Goal: Information Seeking & Learning: Learn about a topic

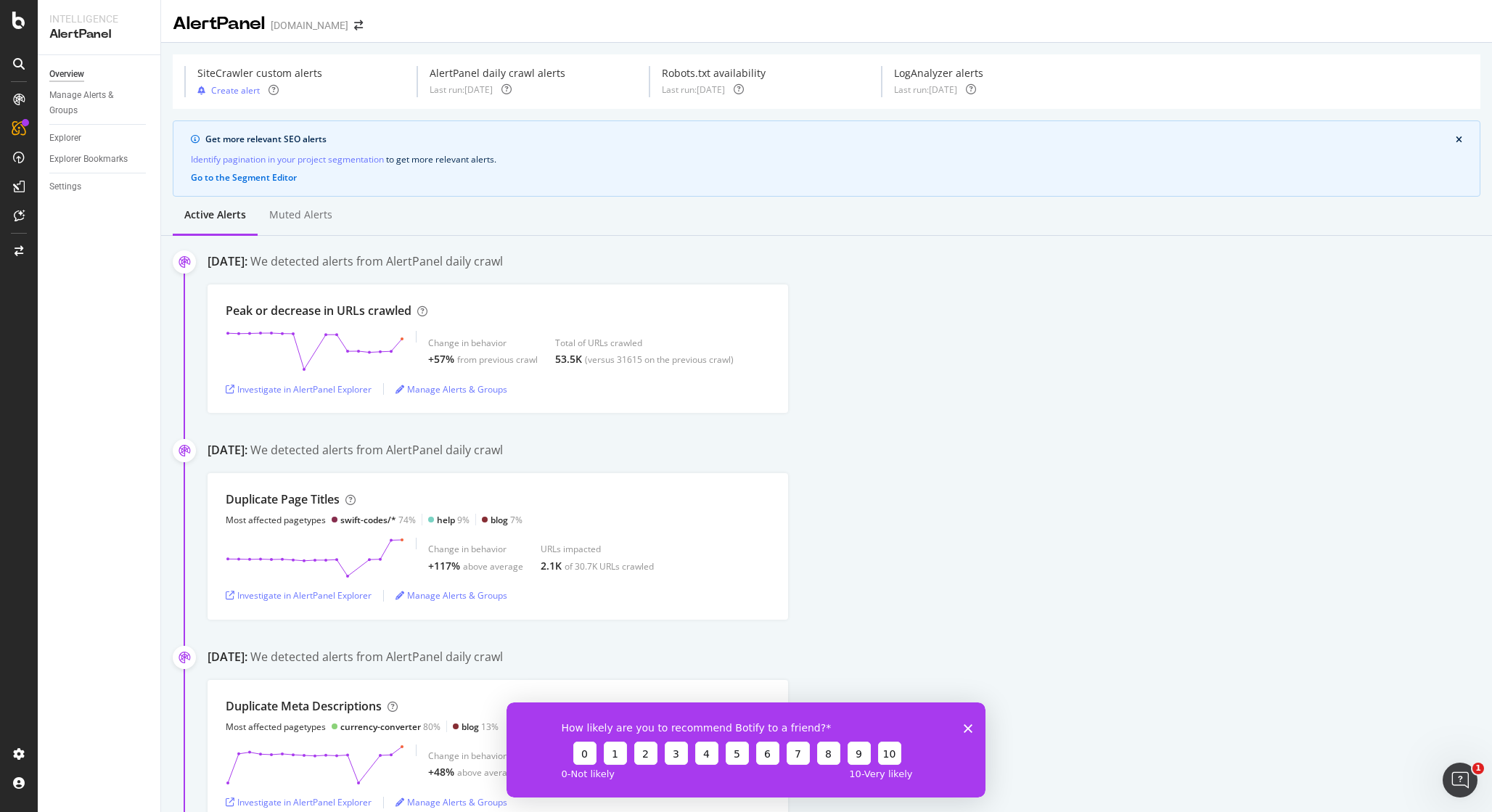
click at [969, 728] on polygon "Close survey" at bounding box center [968, 728] width 9 height 9
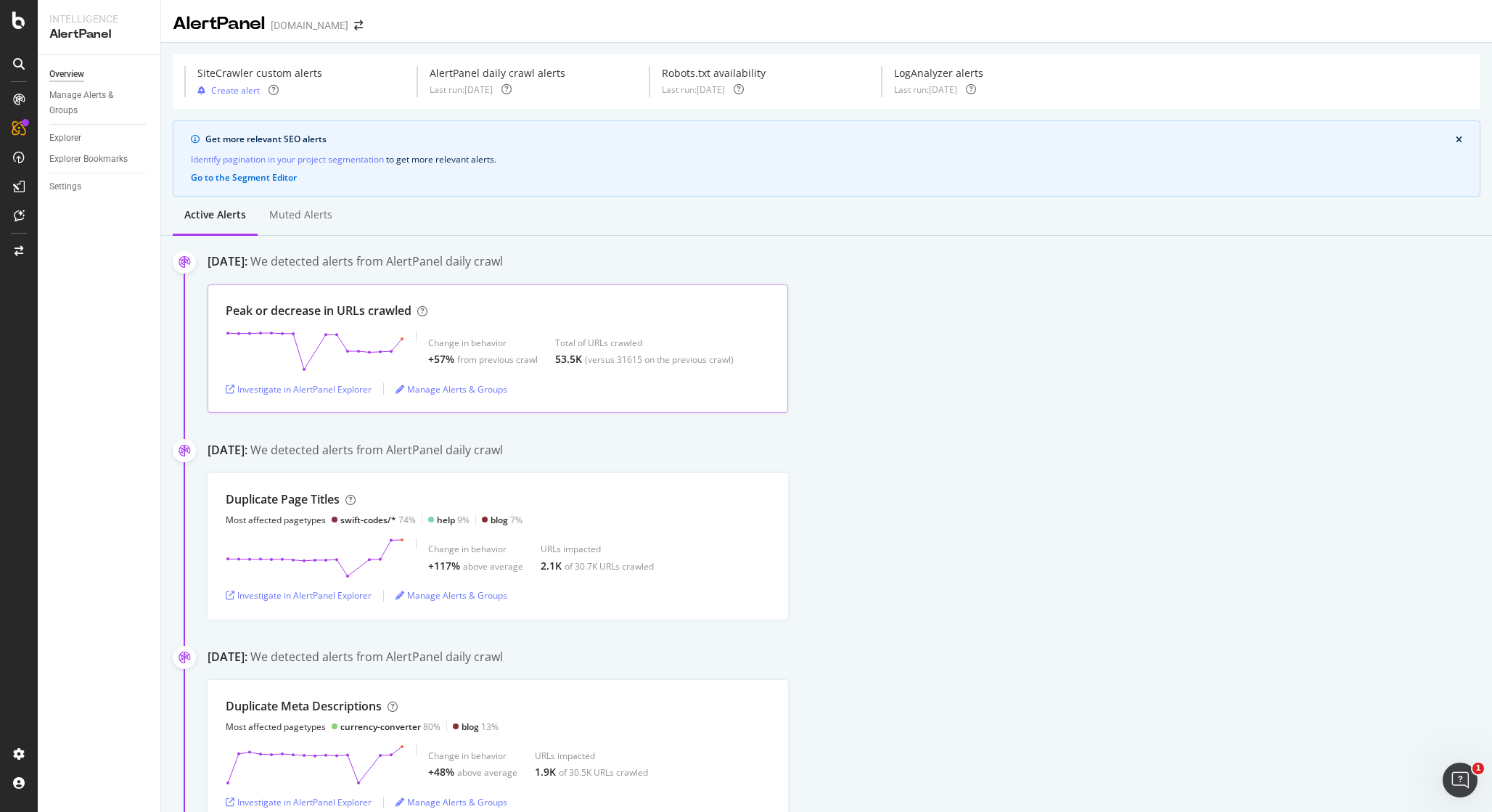
click at [349, 300] on div "Peak or decrease in URLs crawled Change in behavior +57% from previous crawl To…" at bounding box center [498, 348] width 580 height 129
click at [318, 386] on div "Investigate in AlertPanel Explorer" at bounding box center [299, 389] width 146 height 12
click at [965, 556] on div "Duplicate Page Titles Most affected pagetypes swift-codes/* 74% help 9% blog 7%…" at bounding box center [850, 546] width 1284 height 147
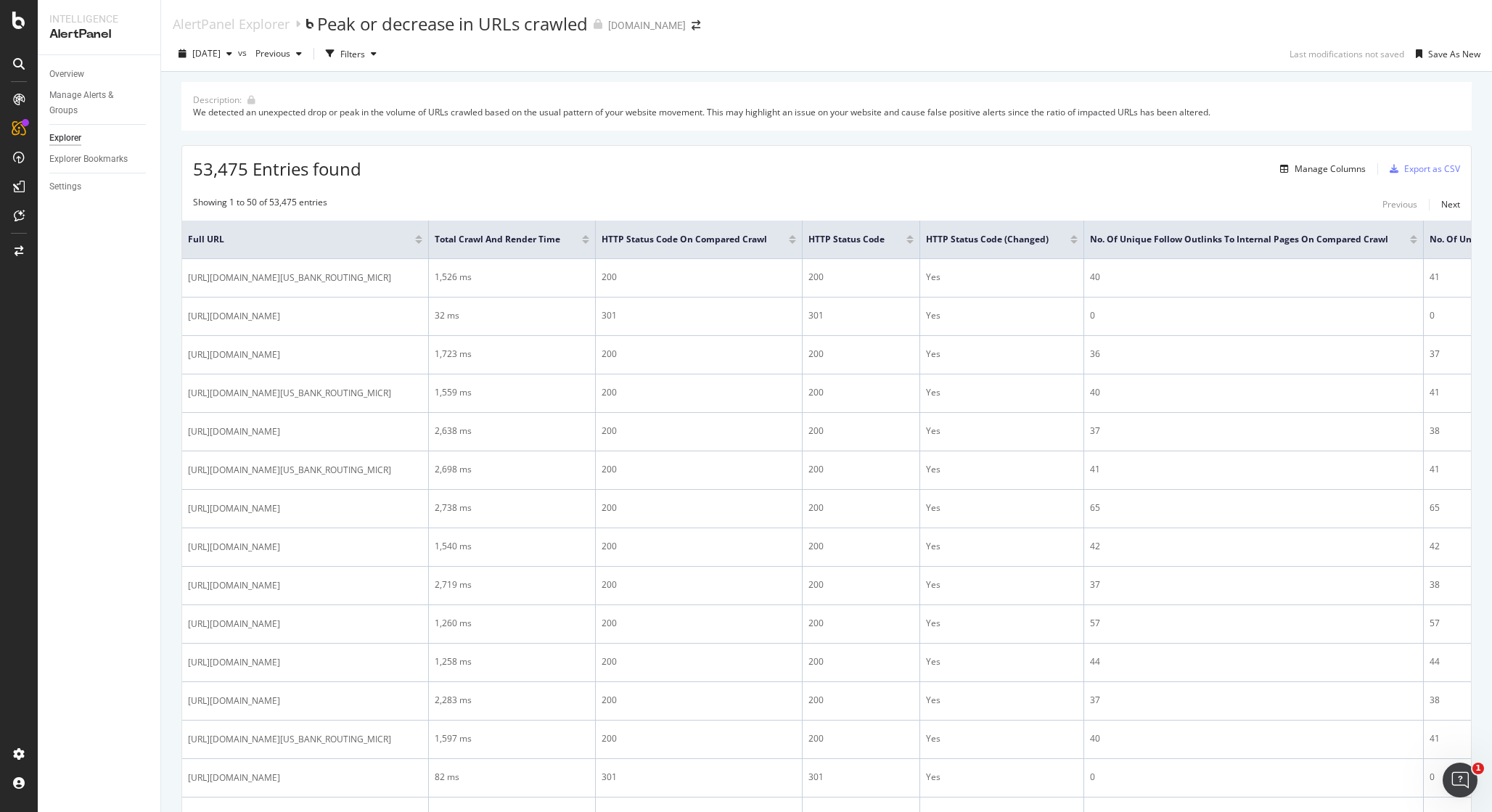
click at [590, 166] on div "53,475 Entries found Manage Columns Export as CSV" at bounding box center [826, 163] width 1289 height 35
click at [612, 164] on div "53,475 Entries found Manage Columns Export as CSV" at bounding box center [826, 163] width 1289 height 35
